Goal: Browse casually: Explore the website without a specific task or goal

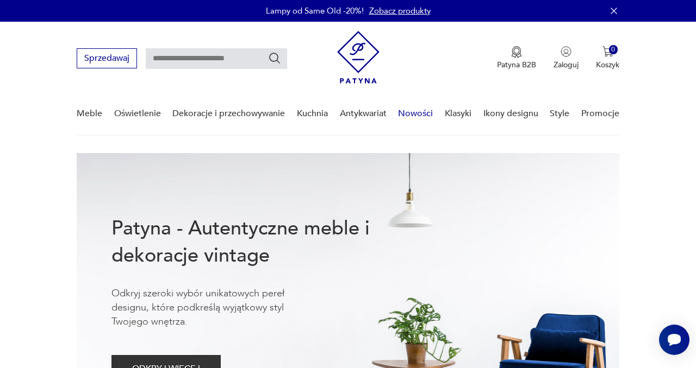
click at [414, 117] on link "Nowości" at bounding box center [415, 114] width 35 height 42
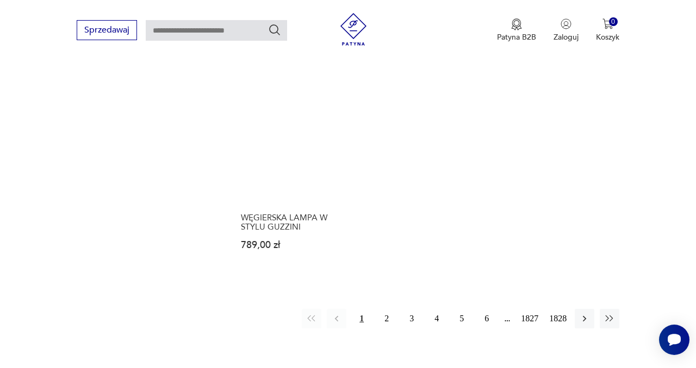
scroll to position [1352, 0]
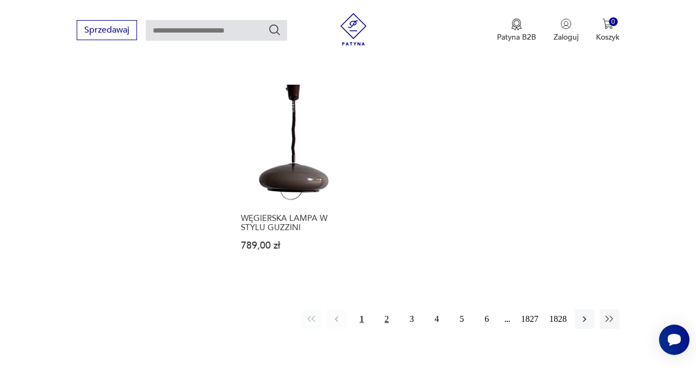
click at [383, 311] on button "2" at bounding box center [387, 320] width 20 height 20
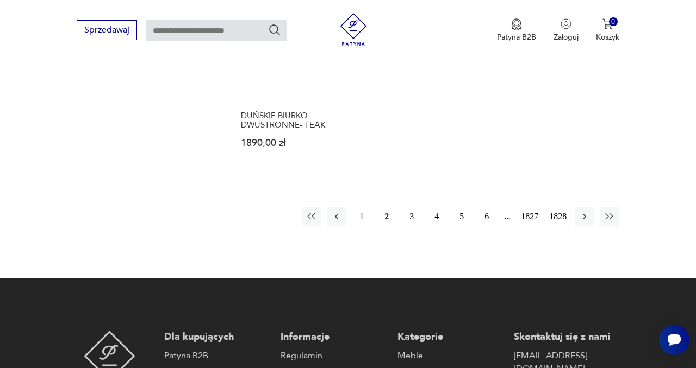
scroll to position [1430, 0]
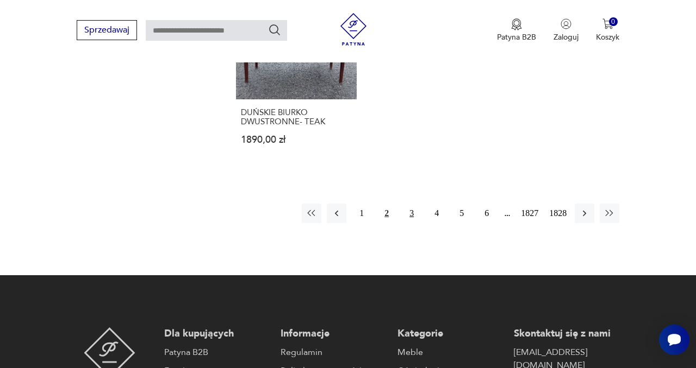
click at [410, 204] on button "3" at bounding box center [412, 214] width 20 height 20
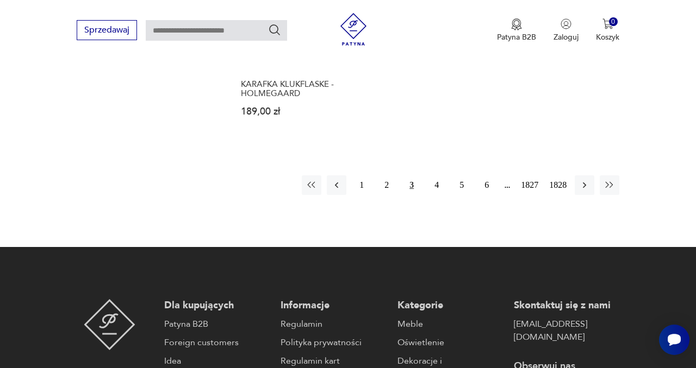
scroll to position [1459, 0]
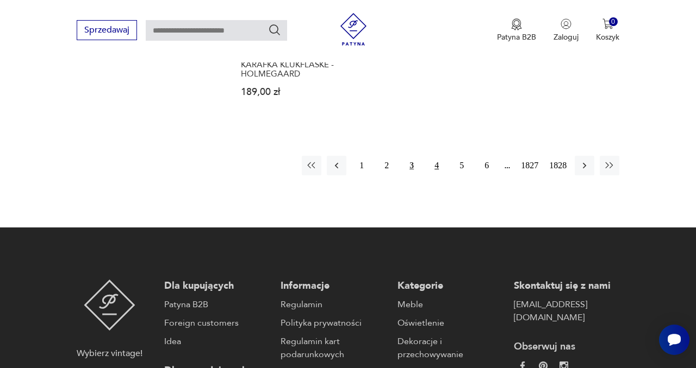
click at [431, 171] on button "4" at bounding box center [437, 166] width 20 height 20
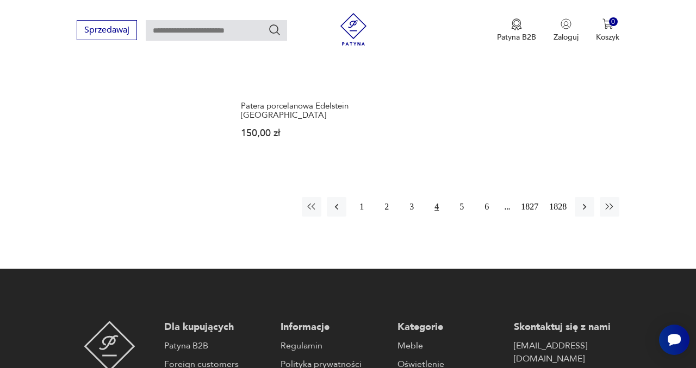
scroll to position [1444, 0]
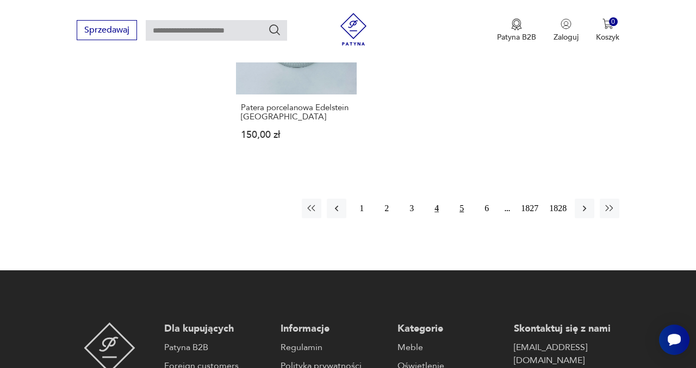
click at [460, 199] on button "5" at bounding box center [462, 209] width 20 height 20
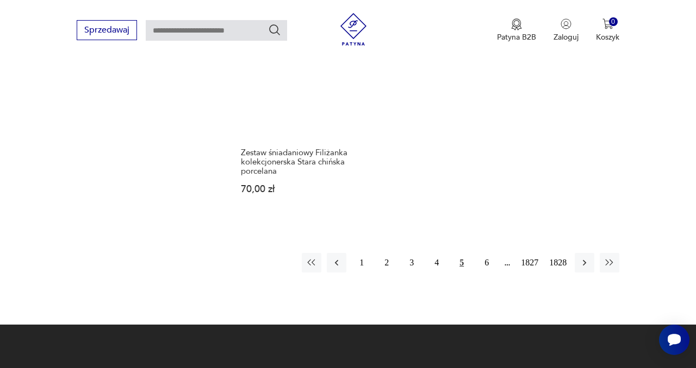
scroll to position [1359, 0]
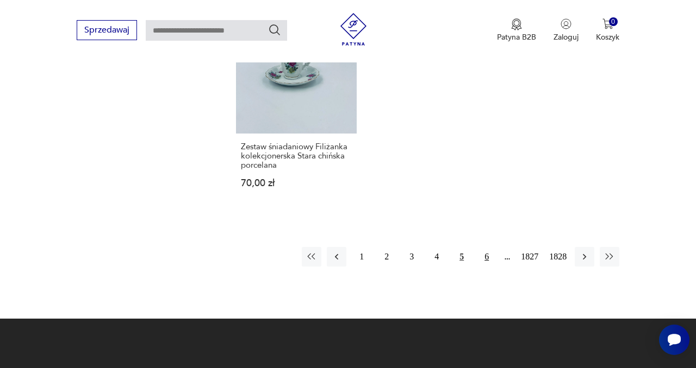
click at [481, 261] on button "6" at bounding box center [487, 257] width 20 height 20
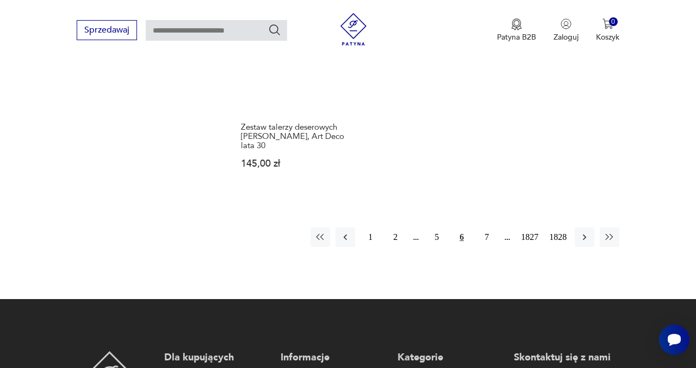
scroll to position [1423, 0]
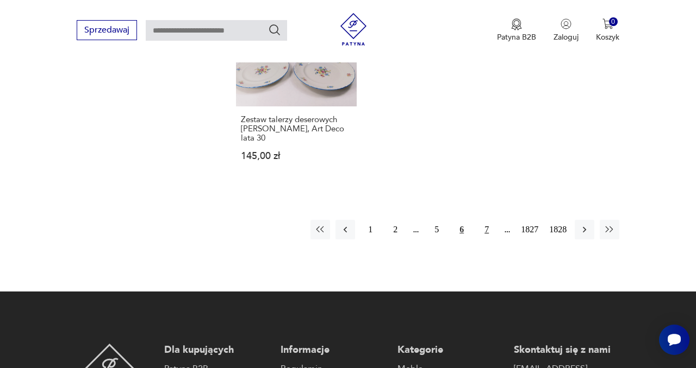
click at [484, 220] on button "7" at bounding box center [487, 230] width 20 height 20
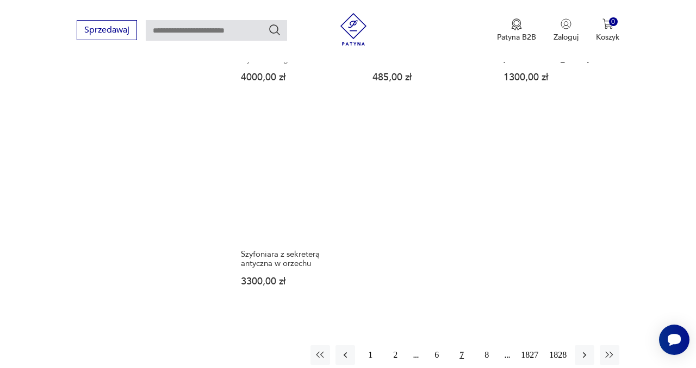
scroll to position [1339, 0]
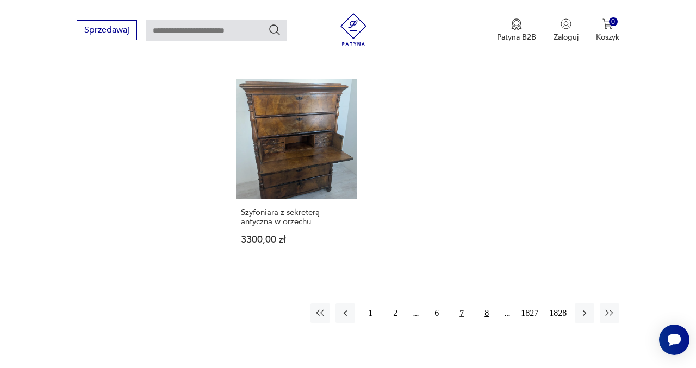
click at [484, 304] on button "8" at bounding box center [487, 314] width 20 height 20
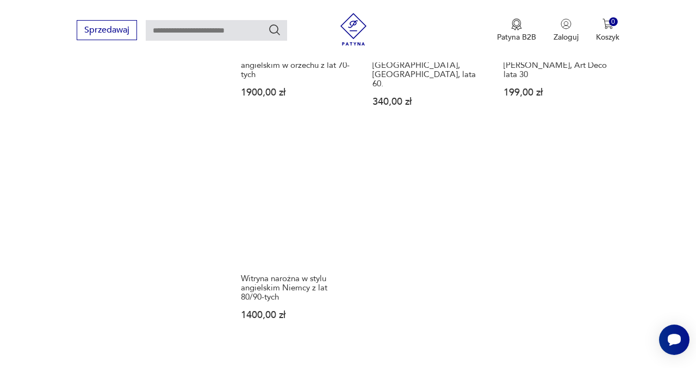
scroll to position [1352, 0]
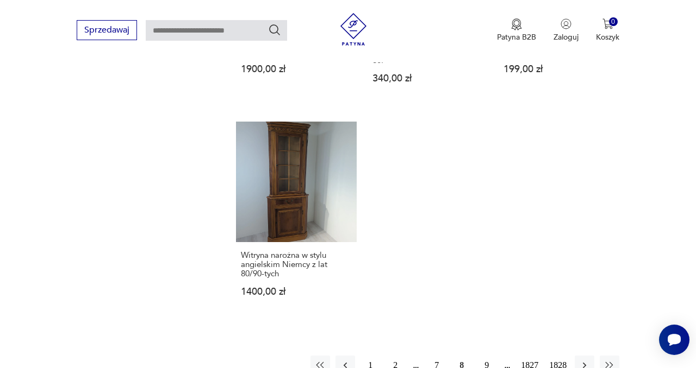
click at [485, 356] on button "9" at bounding box center [487, 366] width 20 height 20
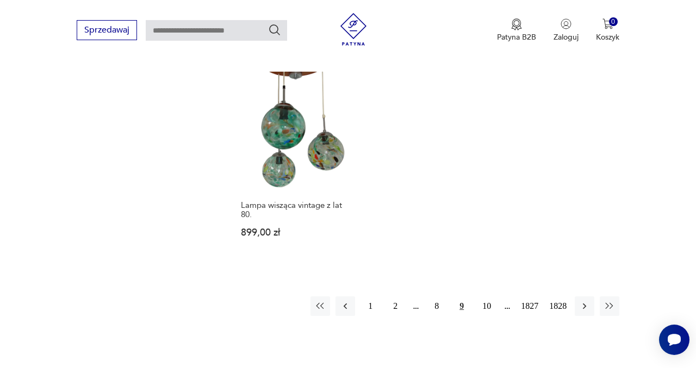
scroll to position [1366, 0]
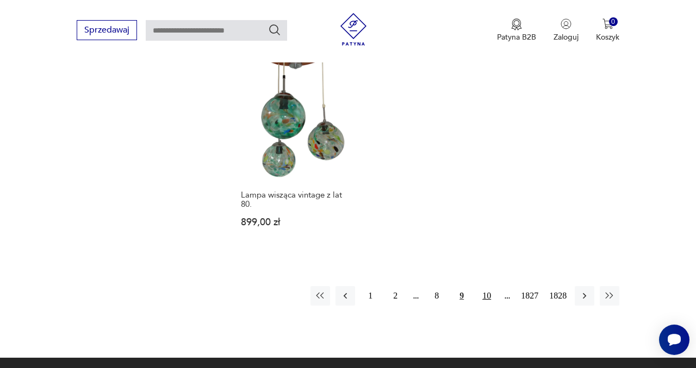
click at [484, 286] on button "10" at bounding box center [487, 296] width 20 height 20
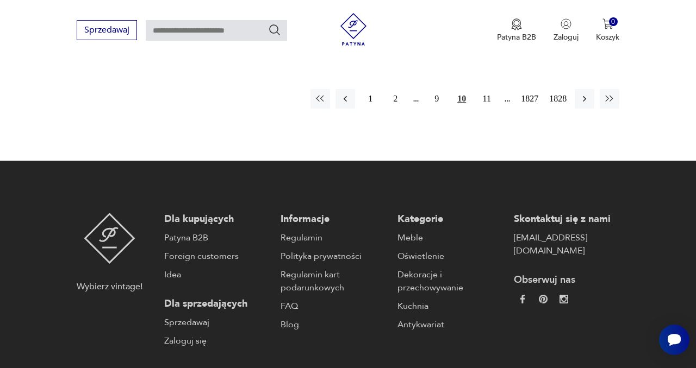
scroll to position [1546, 0]
